Goal: Check status: Check status

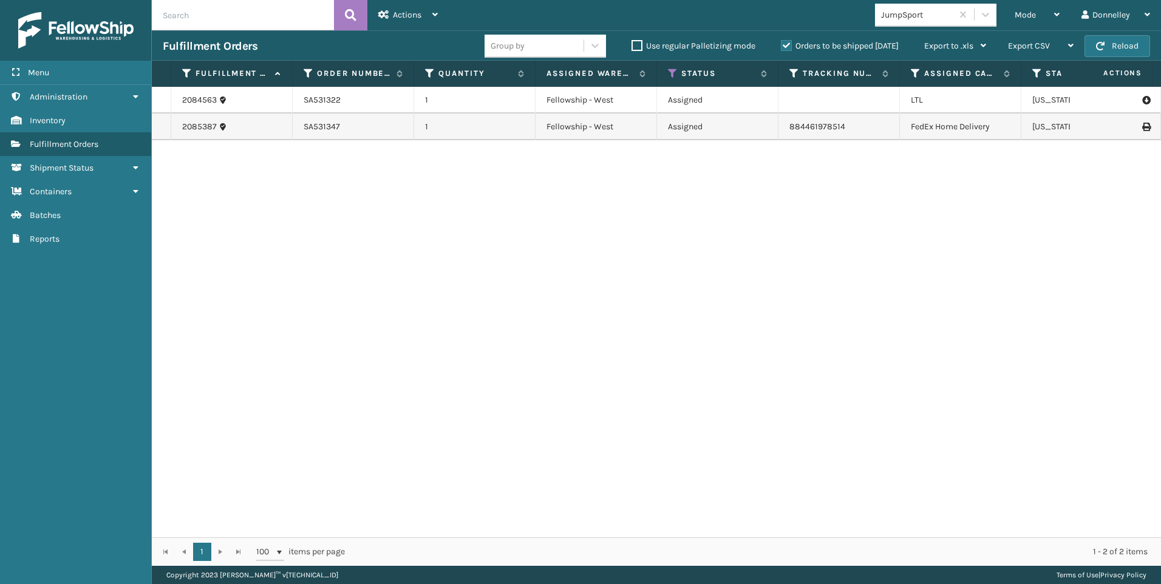
click at [806, 102] on td at bounding box center [838, 100] width 121 height 27
click at [851, 103] on td at bounding box center [838, 100] width 121 height 27
click at [246, 120] on td "2085387" at bounding box center [231, 127] width 121 height 27
click at [522, 128] on td "1" at bounding box center [474, 127] width 121 height 27
drag, startPoint x: 304, startPoint y: 124, endPoint x: 345, endPoint y: 128, distance: 42.1
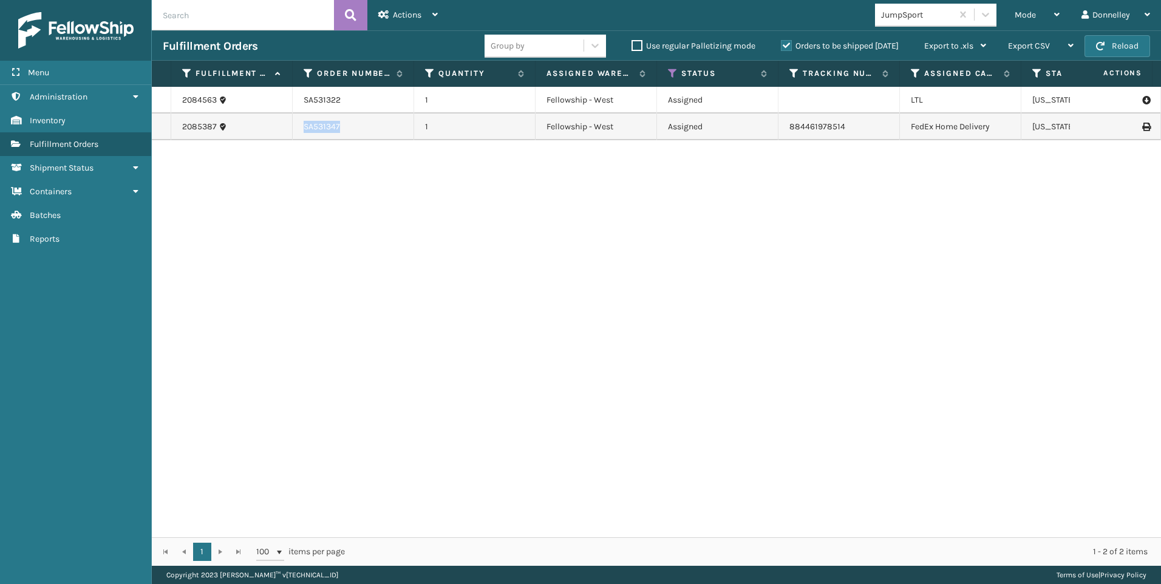
click at [345, 128] on td "SA531347" at bounding box center [353, 127] width 121 height 27
copy td "SA531347"
click at [931, 10] on div "JumpSport" at bounding box center [917, 15] width 72 height 13
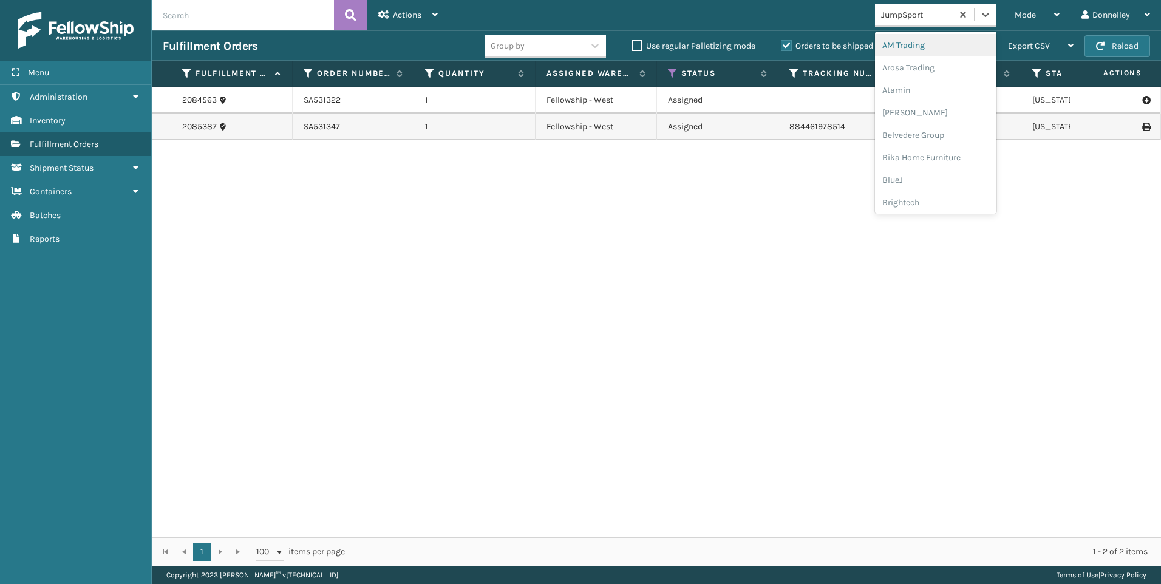
click at [854, 16] on div "Mode Regular Mode Picking Mode Labeling Mode Exit Scan Mode option AM Trading f…" at bounding box center [805, 15] width 712 height 30
click at [937, 11] on div "JumpSport" at bounding box center [917, 15] width 72 height 13
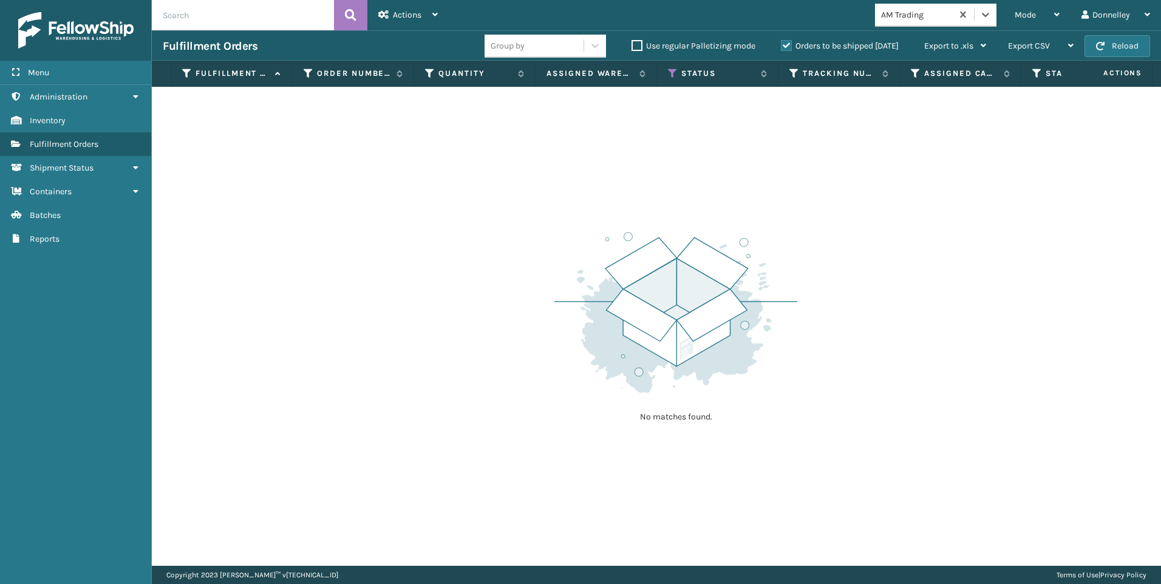
click at [939, 12] on div "AM Trading" at bounding box center [917, 15] width 72 height 13
drag, startPoint x: 914, startPoint y: 13, endPoint x: 907, endPoint y: 13, distance: 7.3
click at [907, 13] on div "AM Trading" at bounding box center [917, 15] width 72 height 13
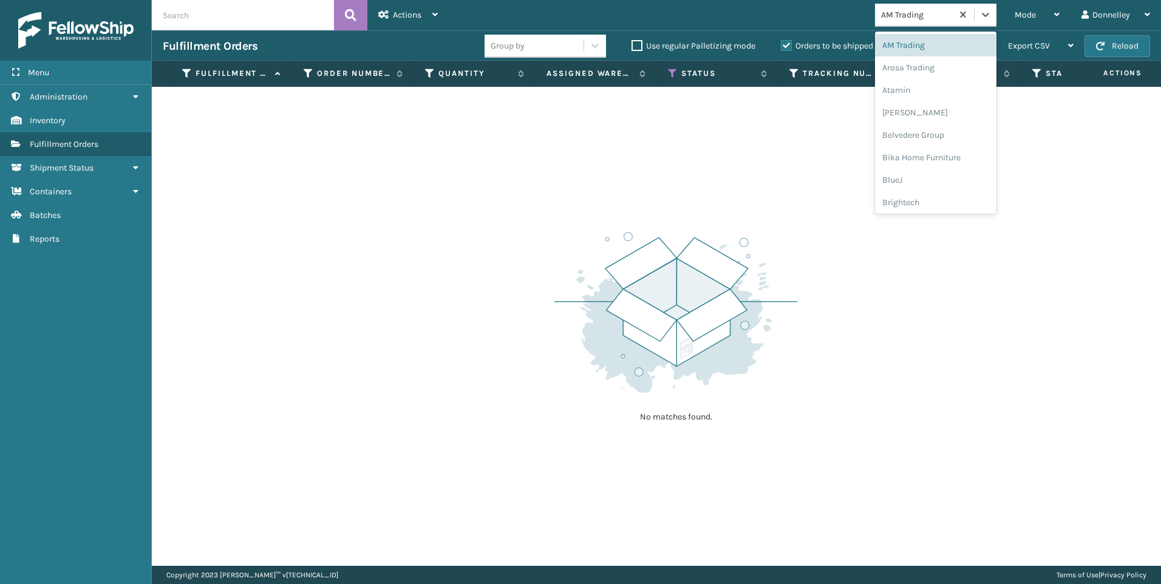
drag, startPoint x: 927, startPoint y: 12, endPoint x: 870, endPoint y: 12, distance: 56.5
click at [870, 12] on div "Mode Regular Mode Picking Mode Labeling Mode Exit Scan Mode option AM Trading, …" at bounding box center [805, 15] width 712 height 30
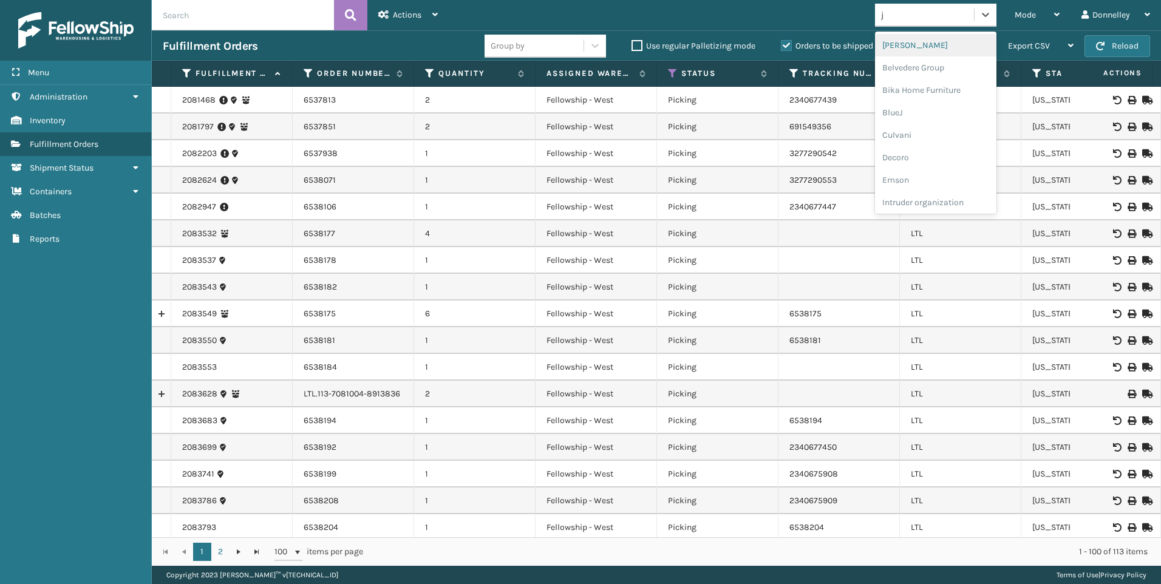
type input "ju"
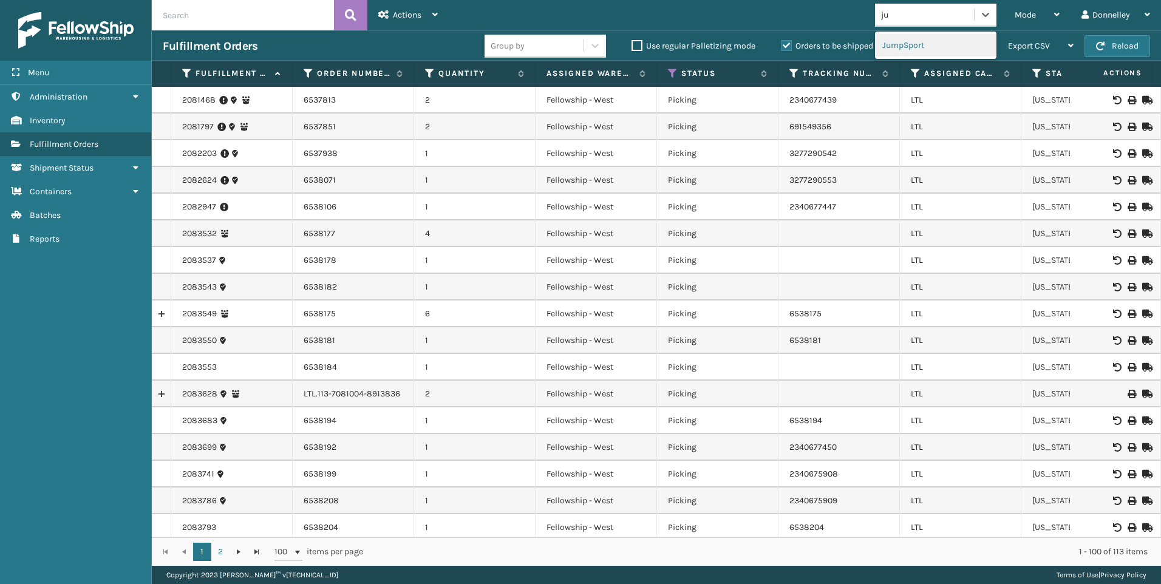
click at [936, 50] on div "JumpSport" at bounding box center [935, 45] width 121 height 22
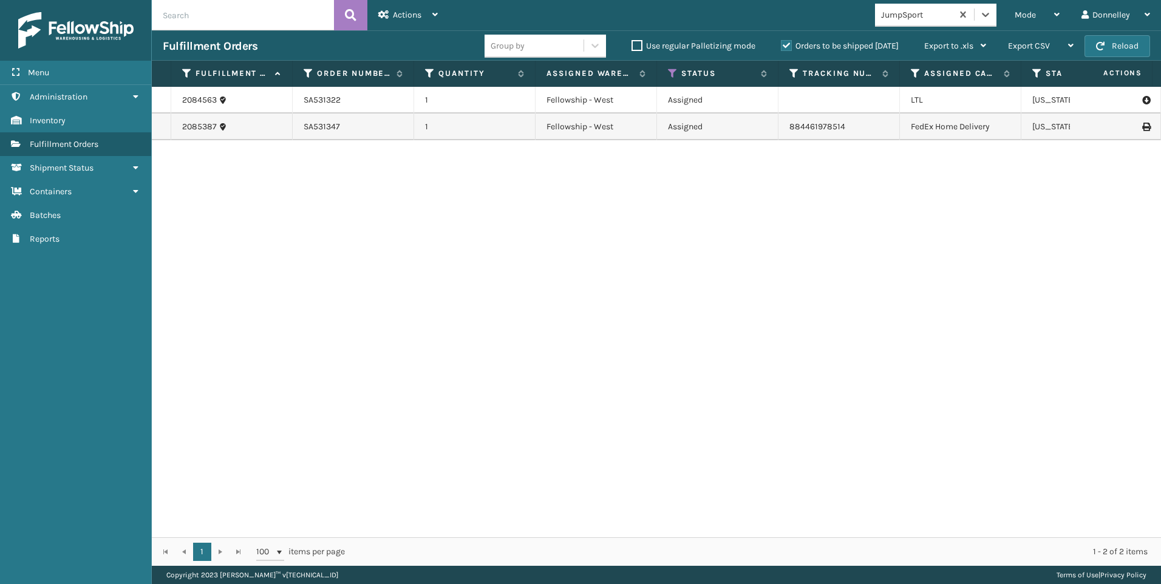
click at [220, 15] on input "text" at bounding box center [243, 15] width 182 height 30
type input "a"
type input "sa"
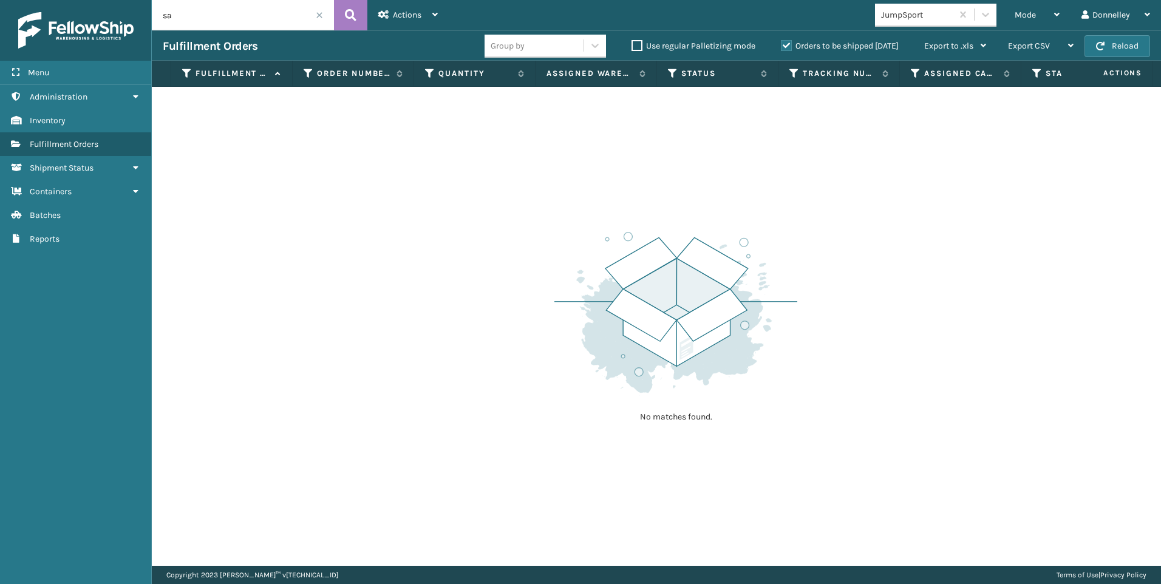
drag, startPoint x: 208, startPoint y: 16, endPoint x: 154, endPoint y: 15, distance: 53.4
click at [154, 15] on input "sa" at bounding box center [243, 15] width 182 height 30
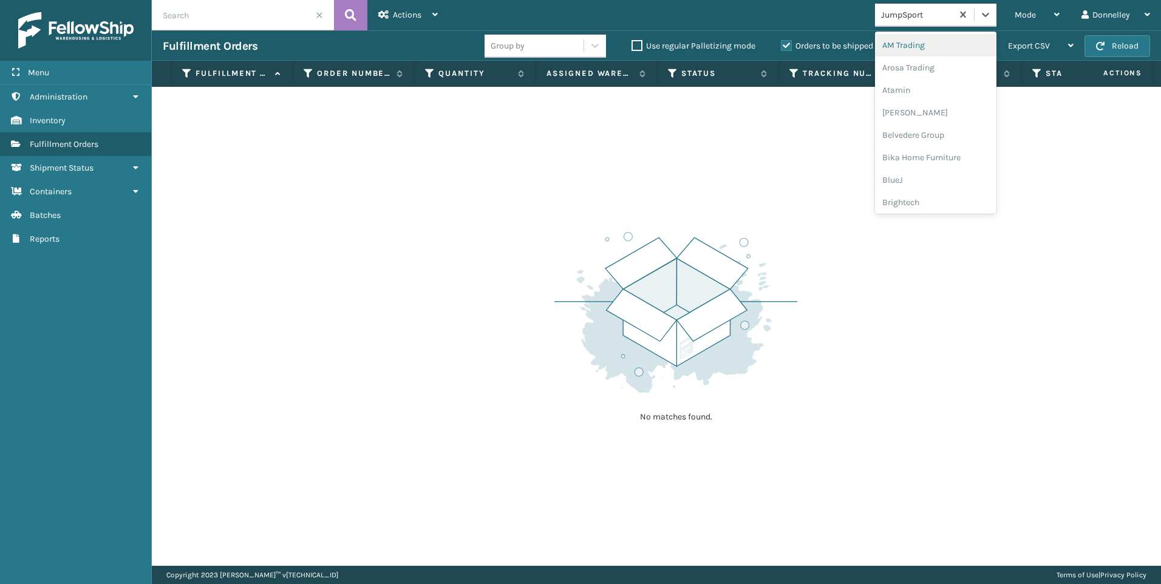
click at [932, 9] on div "JumpSport" at bounding box center [917, 15] width 72 height 13
type input "jum"
click at [913, 46] on div "JumpSport" at bounding box center [935, 45] width 121 height 22
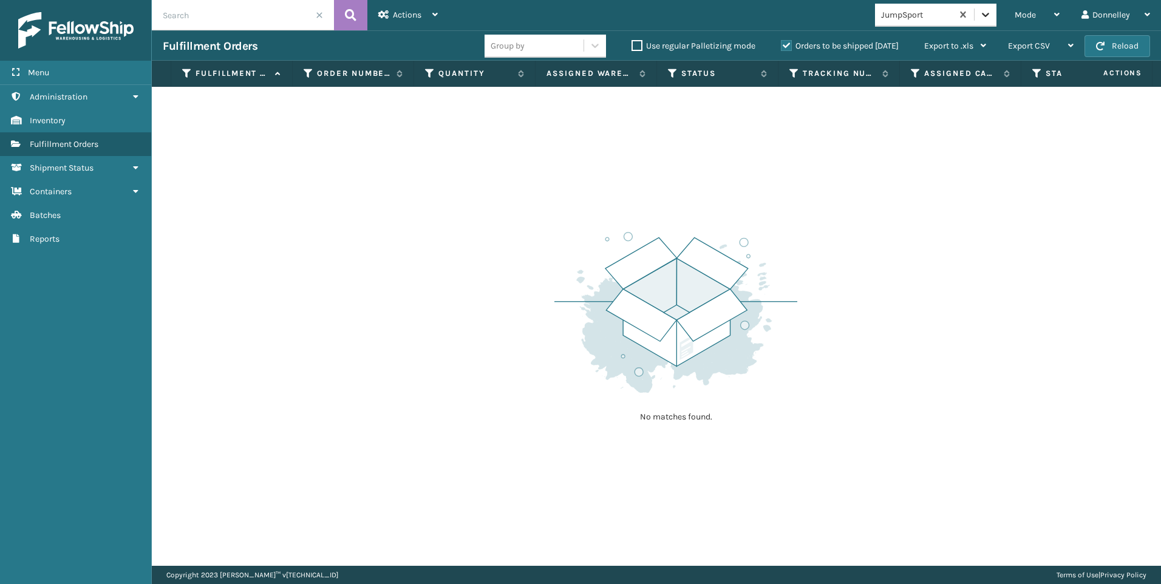
click at [985, 18] on icon at bounding box center [985, 15] width 12 height 12
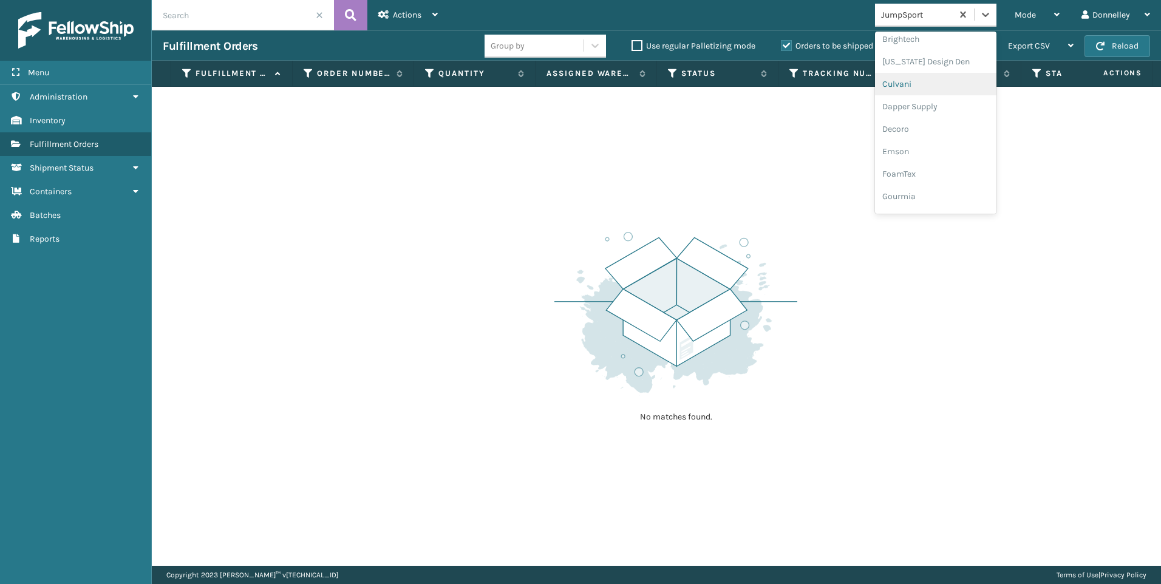
scroll to position [182, 0]
click at [1079, 161] on div "No matches found." at bounding box center [656, 326] width 1009 height 479
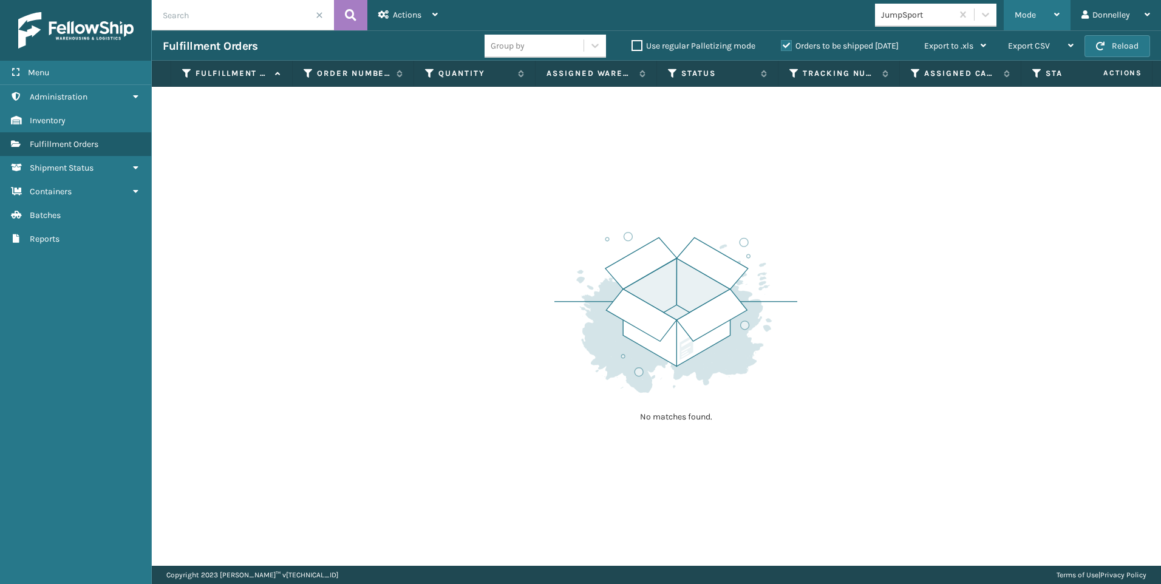
click at [1058, 17] on icon at bounding box center [1056, 14] width 5 height 9
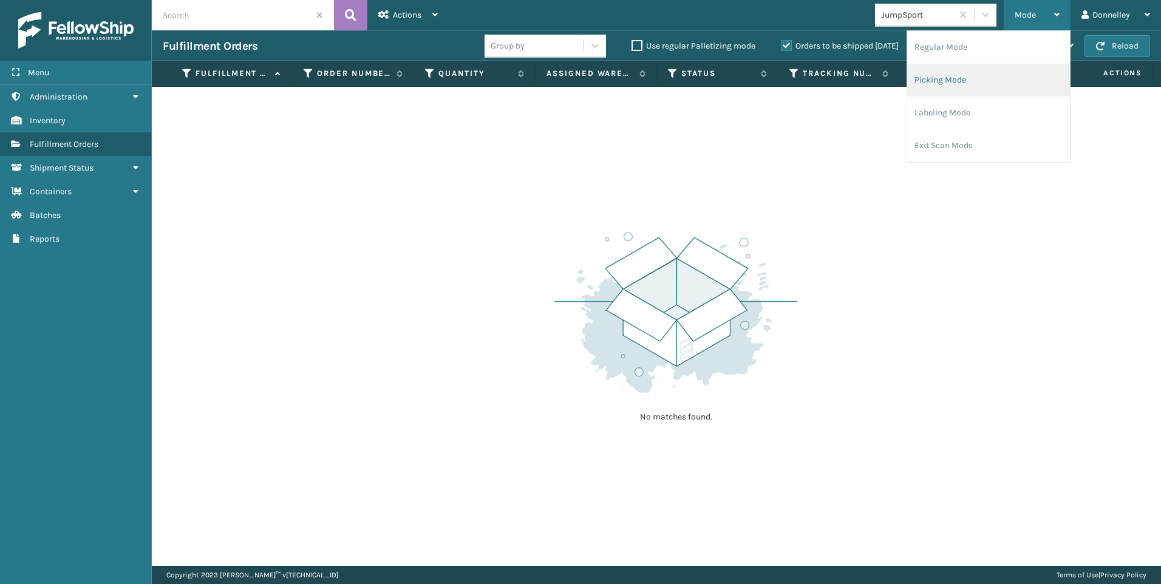
click at [960, 77] on li "Picking Mode" at bounding box center [988, 80] width 163 height 33
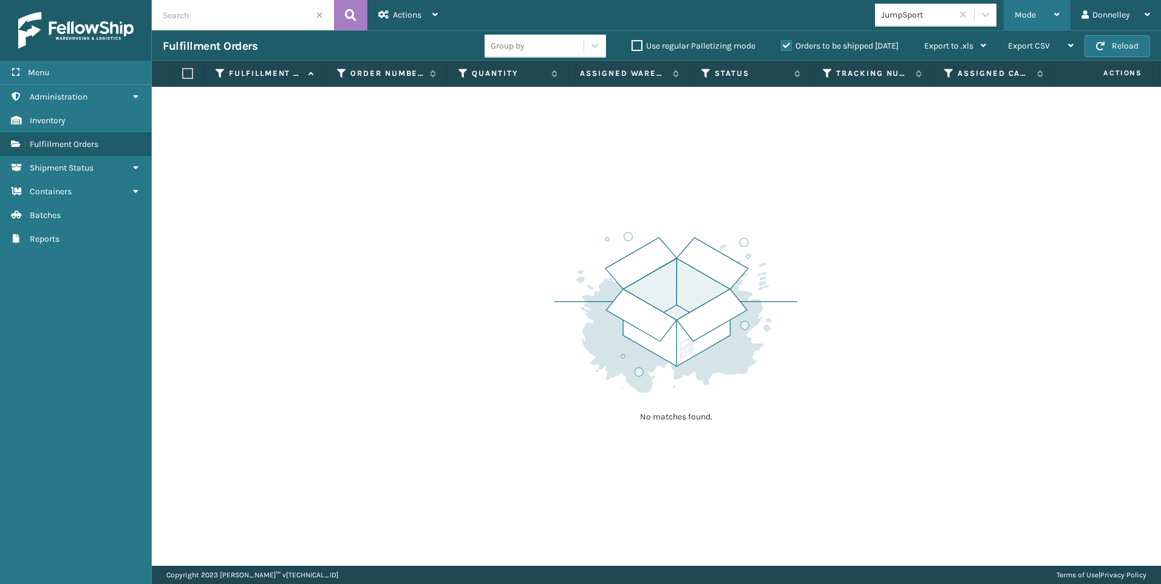
click at [1055, 16] on icon at bounding box center [1056, 14] width 5 height 9
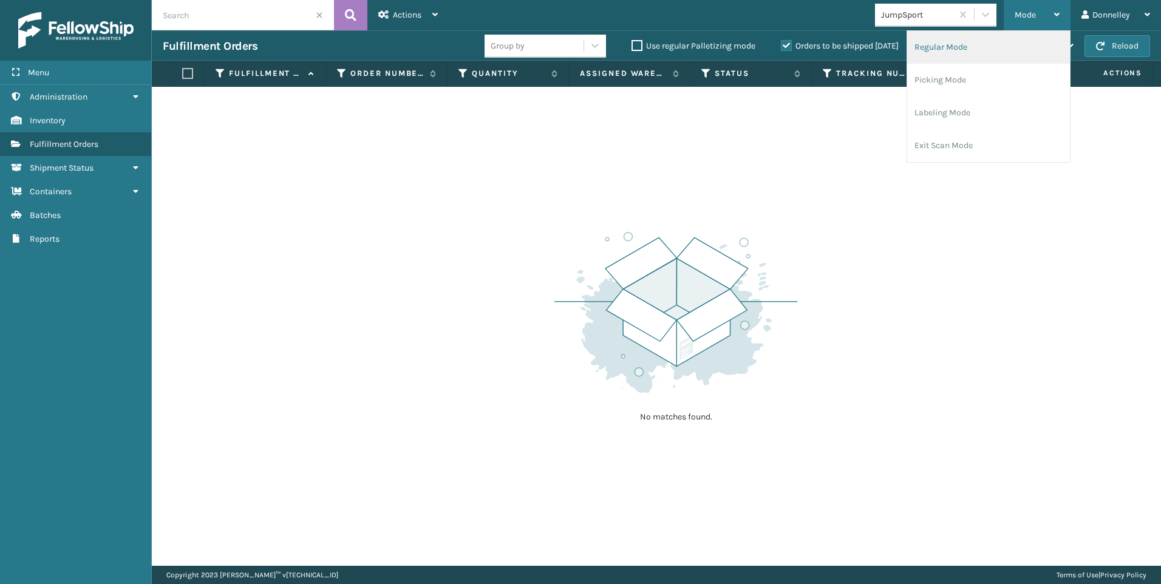
click at [984, 53] on li "Regular Mode" at bounding box center [988, 47] width 163 height 33
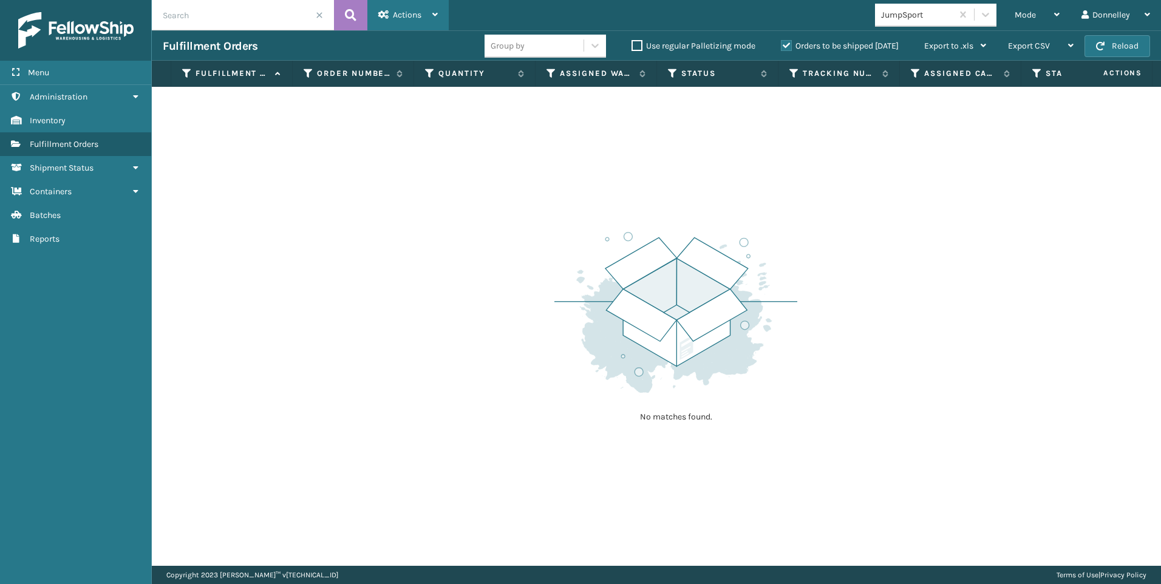
click at [430, 16] on div "Actions" at bounding box center [408, 15] width 60 height 30
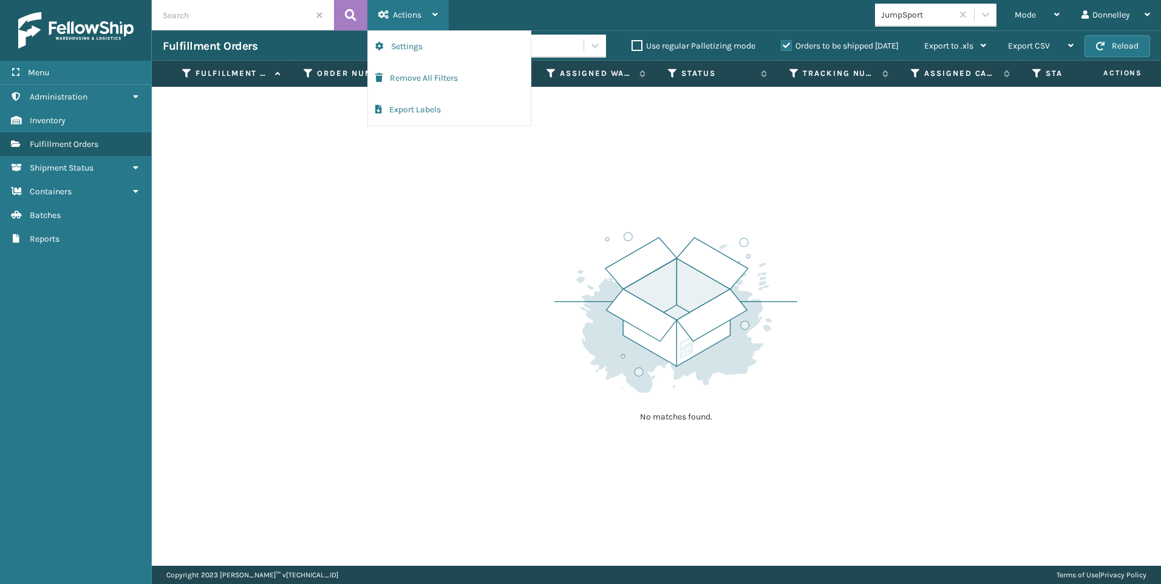
click at [430, 16] on div "Actions" at bounding box center [408, 15] width 60 height 30
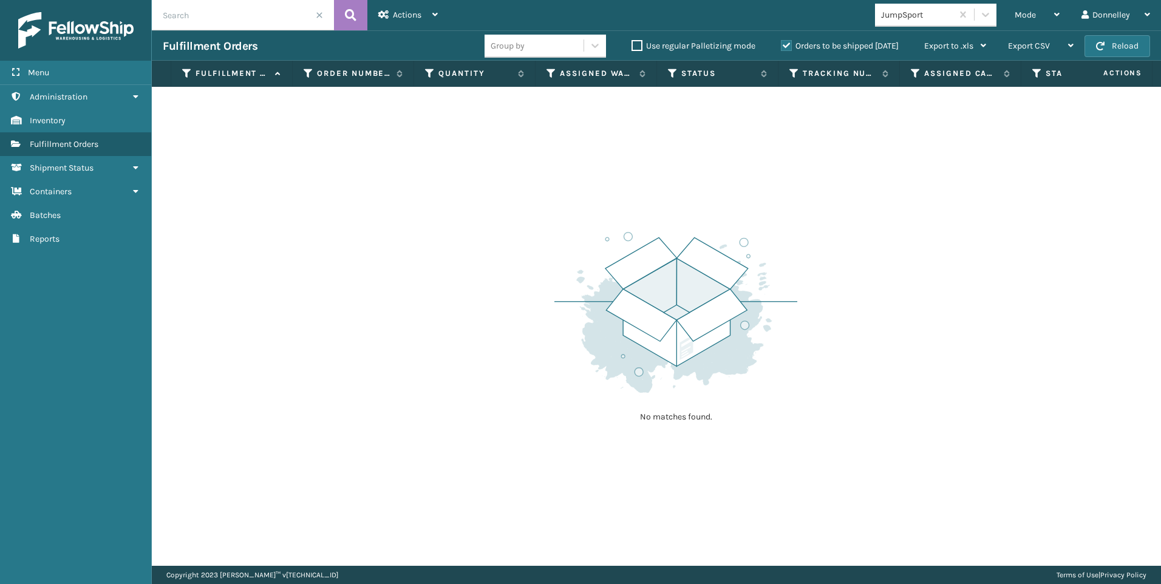
click at [269, 18] on input "text" at bounding box center [243, 15] width 182 height 30
click at [1112, 45] on button "Reload" at bounding box center [1117, 46] width 66 height 22
click at [219, 12] on input "SA" at bounding box center [243, 15] width 182 height 30
type input "S"
paste input "SA531347"
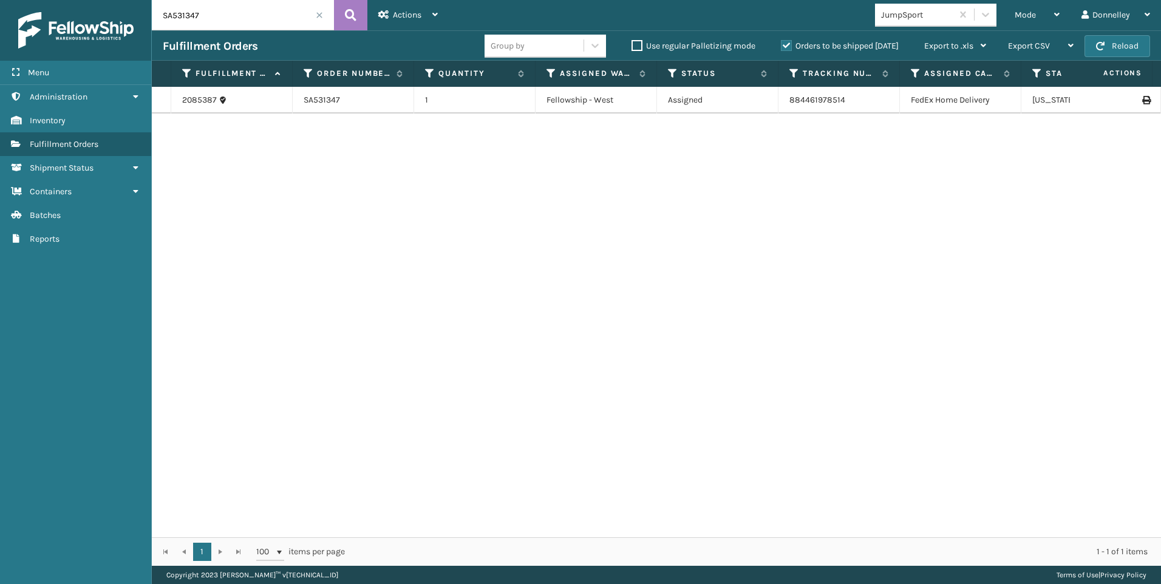
drag, startPoint x: 224, startPoint y: 11, endPoint x: 141, endPoint y: 15, distance: 82.7
click at [141, 0] on div "Menu Administration Inventory Fulfillment Orders Shipment Status Containers Bat…" at bounding box center [580, 0] width 1161 height 0
paste input "22"
type input "SA531322"
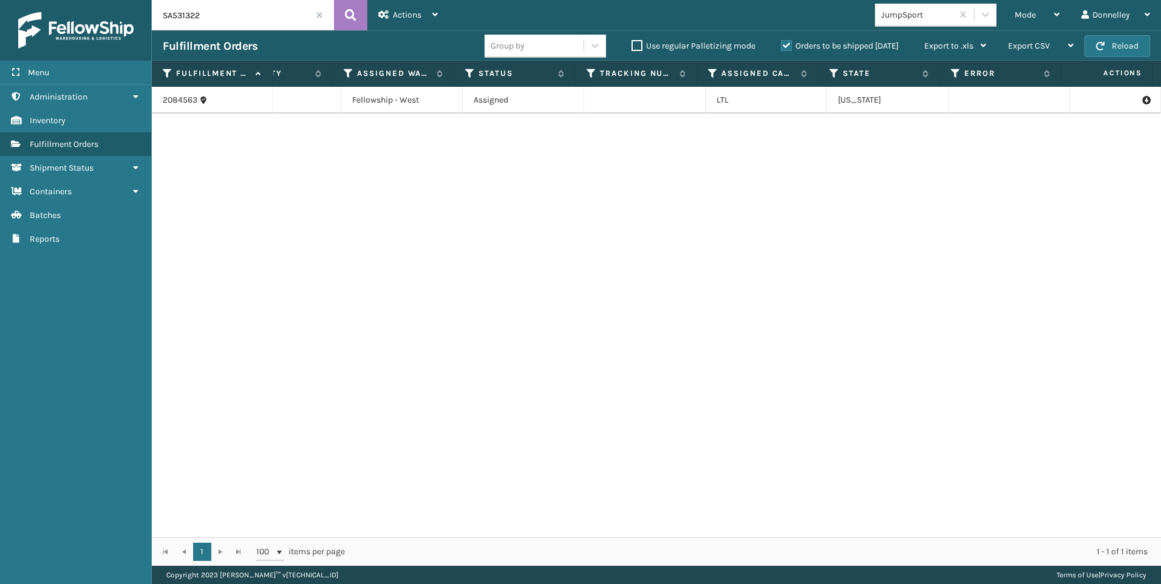
click at [643, 103] on td at bounding box center [644, 100] width 121 height 27
click at [237, 107] on td "2084563" at bounding box center [212, 100] width 121 height 27
click at [308, 106] on td "1" at bounding box center [280, 100] width 121 height 27
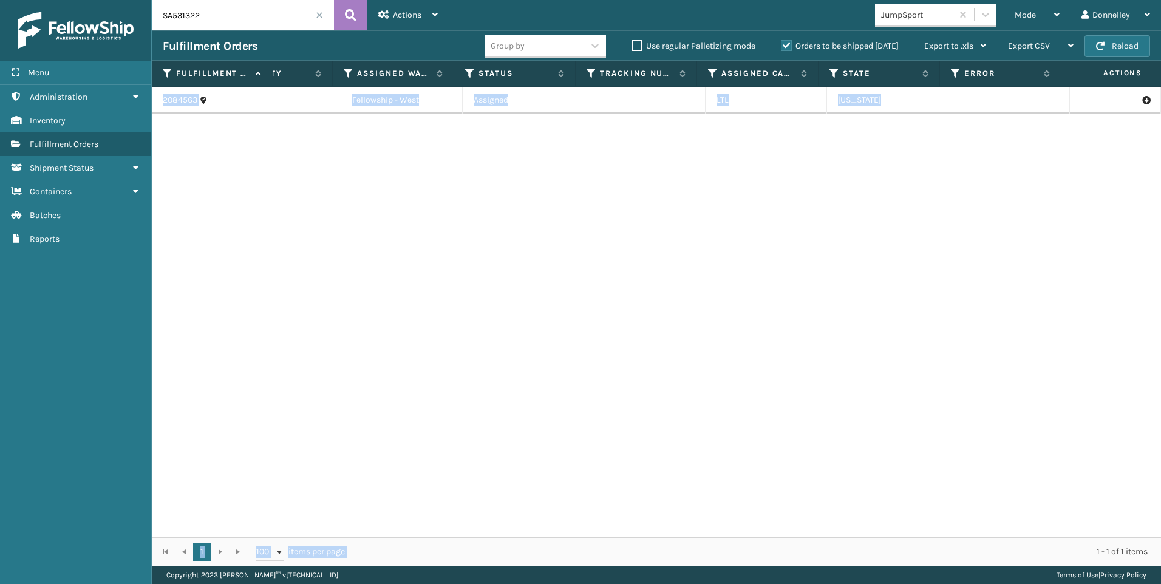
drag, startPoint x: 906, startPoint y: 537, endPoint x: 661, endPoint y: 520, distance: 245.9
click at [661, 520] on div "Fulfillment Order Id Order Number Quantity Assigned Warehouse Status Tracking N…" at bounding box center [656, 313] width 1009 height 505
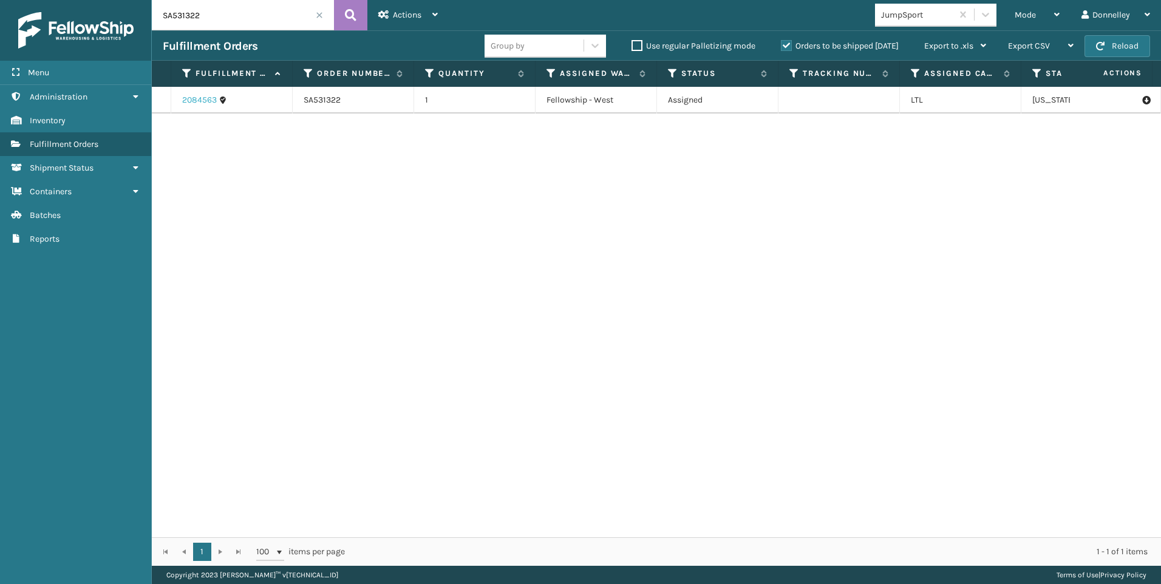
click at [208, 100] on link "2084563" at bounding box center [199, 100] width 35 height 12
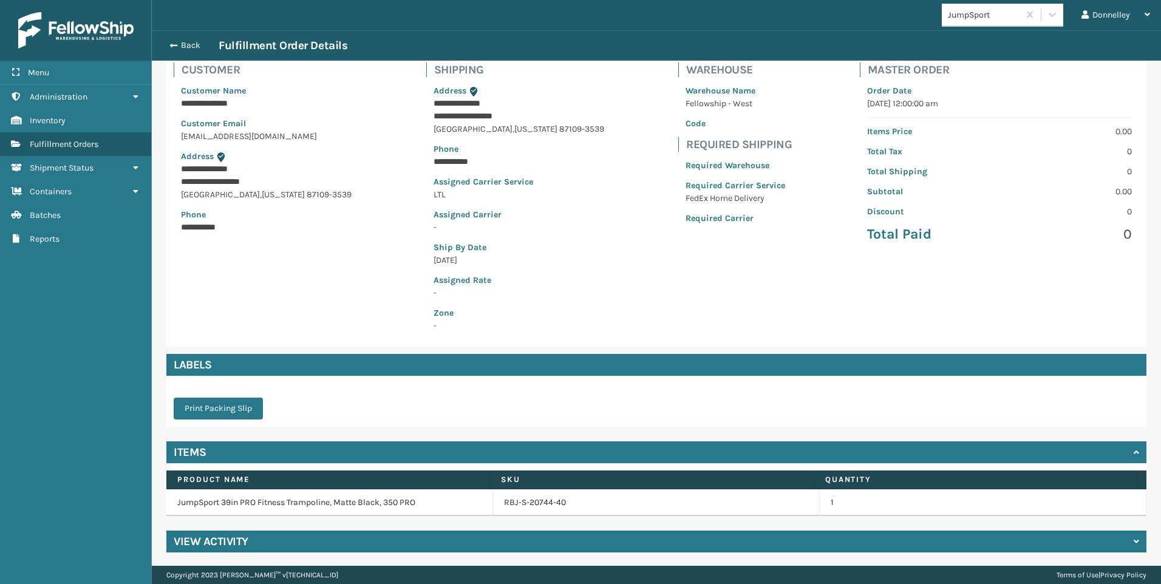
scroll to position [85, 0]
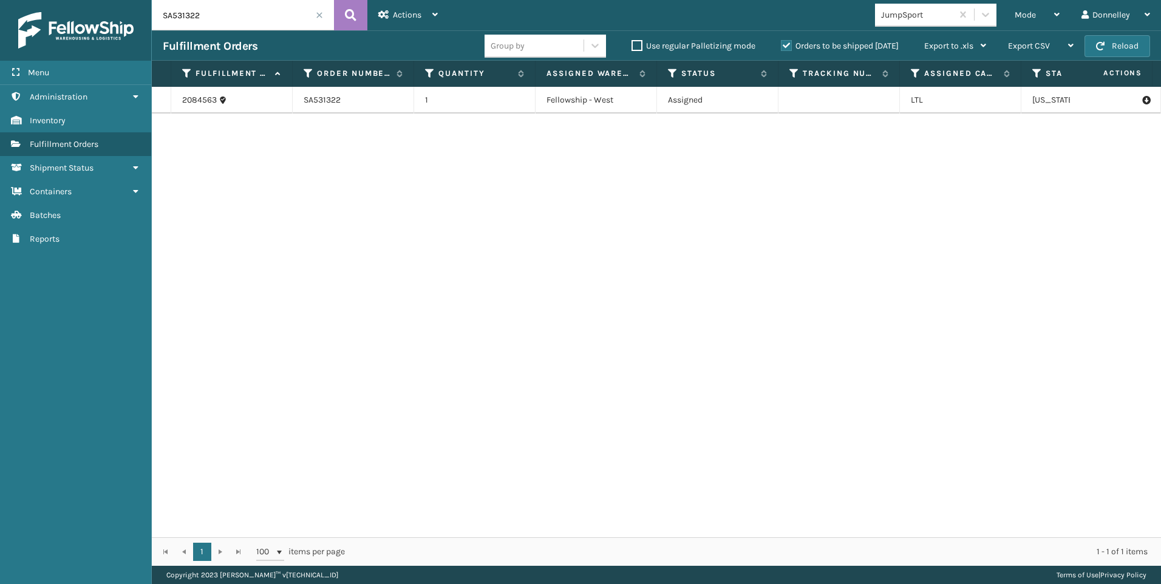
click at [353, 105] on td "SA531322" at bounding box center [353, 100] width 121 height 27
click at [614, 100] on td "Fellowship - West" at bounding box center [596, 100] width 121 height 27
click at [967, 101] on td "LTL" at bounding box center [960, 100] width 121 height 27
click at [225, 96] on icon at bounding box center [223, 100] width 9 height 9
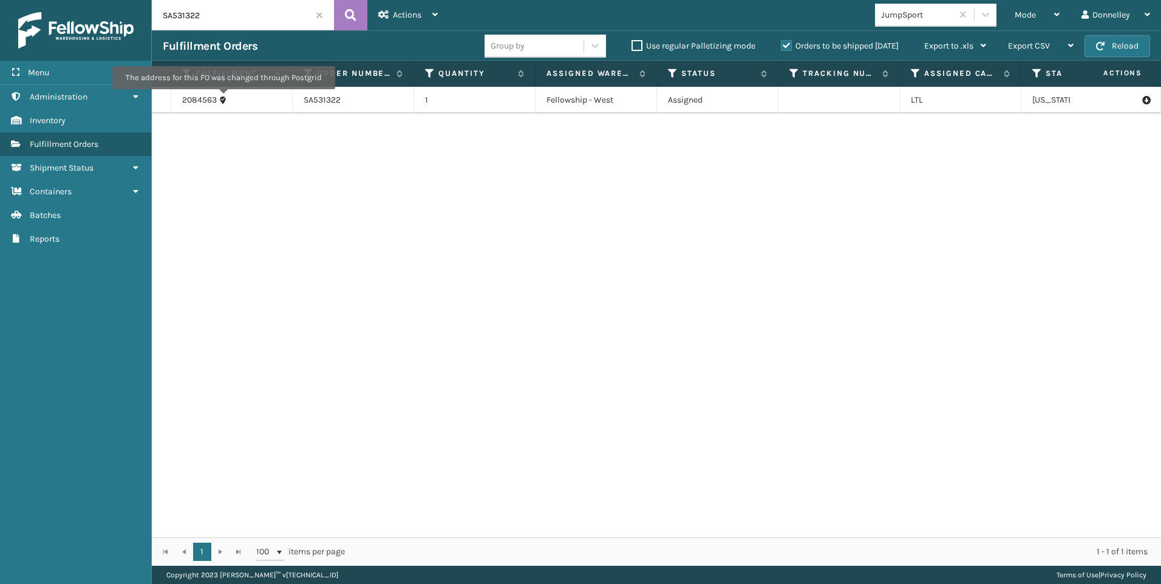
click at [223, 98] on icon at bounding box center [223, 100] width 9 height 9
click at [208, 106] on td "2084563" at bounding box center [231, 100] width 121 height 27
drag, startPoint x: 208, startPoint y: 106, endPoint x: 223, endPoint y: 101, distance: 16.7
click at [223, 101] on icon at bounding box center [223, 100] width 9 height 9
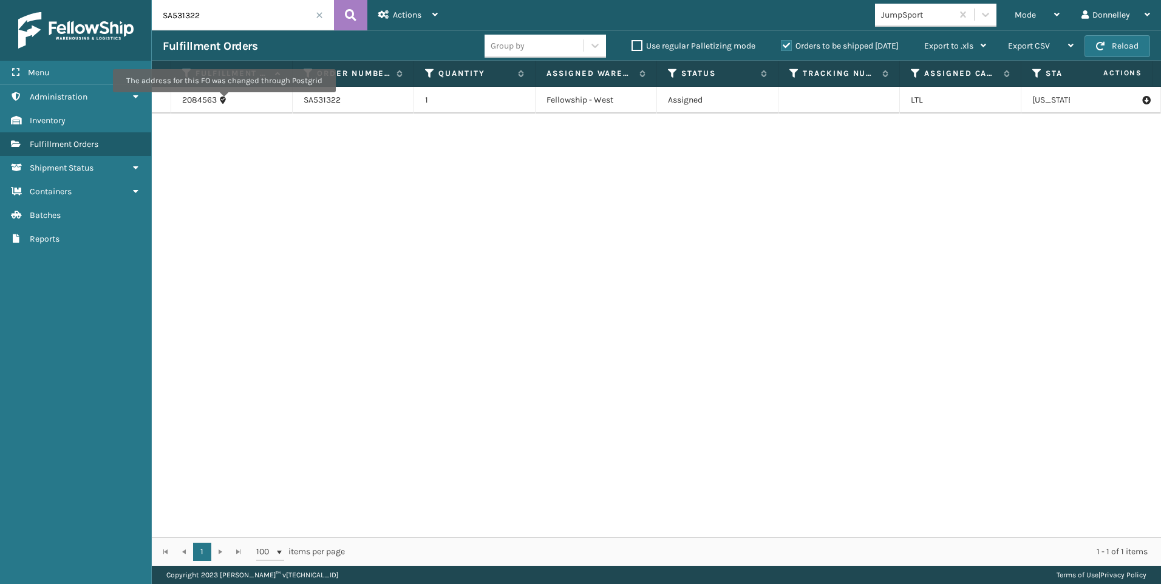
click at [223, 101] on icon at bounding box center [223, 100] width 9 height 9
click at [203, 100] on link "2084563" at bounding box center [199, 100] width 35 height 12
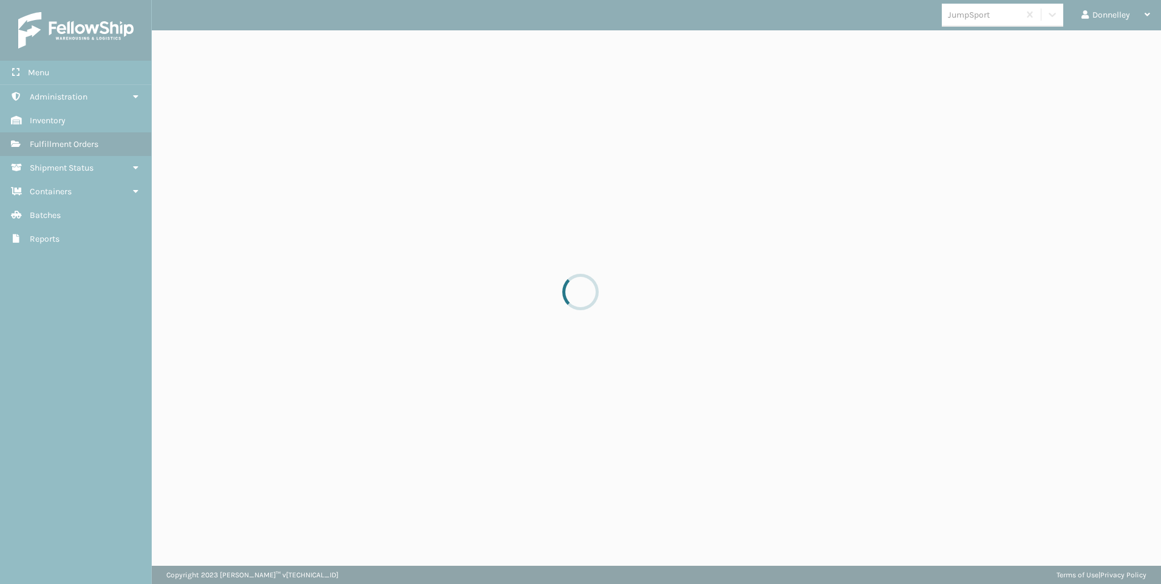
click at [244, 98] on div at bounding box center [580, 292] width 1161 height 584
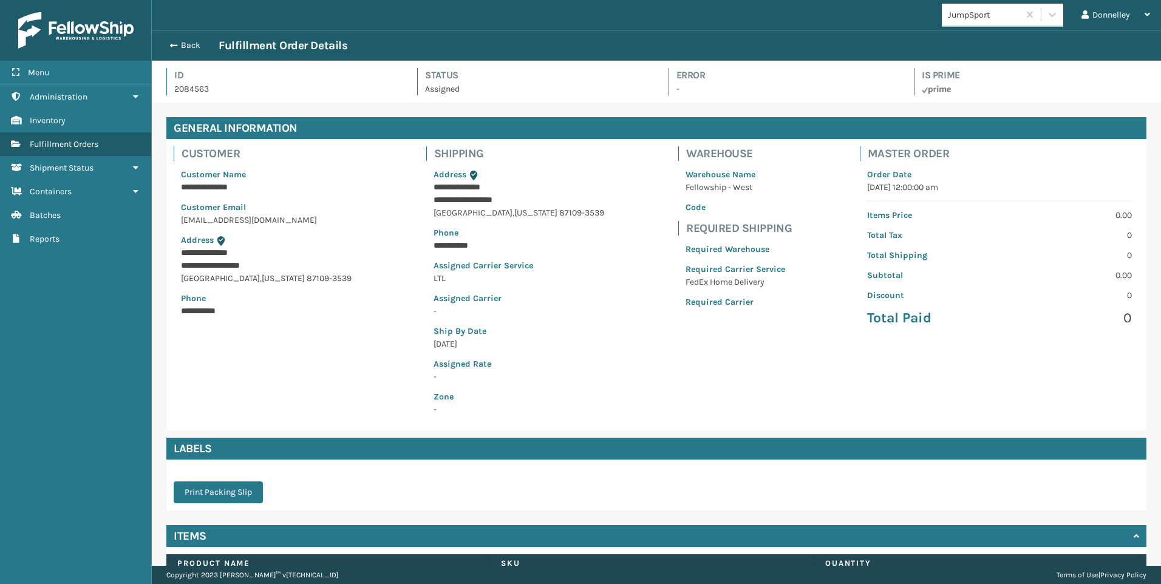
scroll to position [29, 1009]
